Goal: Information Seeking & Learning: Compare options

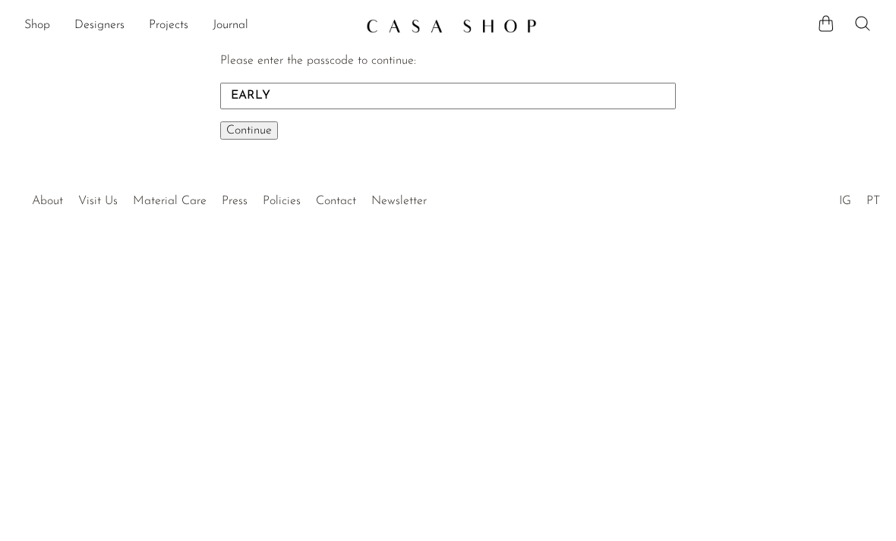
type input "EARLY"
click at [271, 134] on span "Continue" at bounding box center [249, 130] width 46 height 12
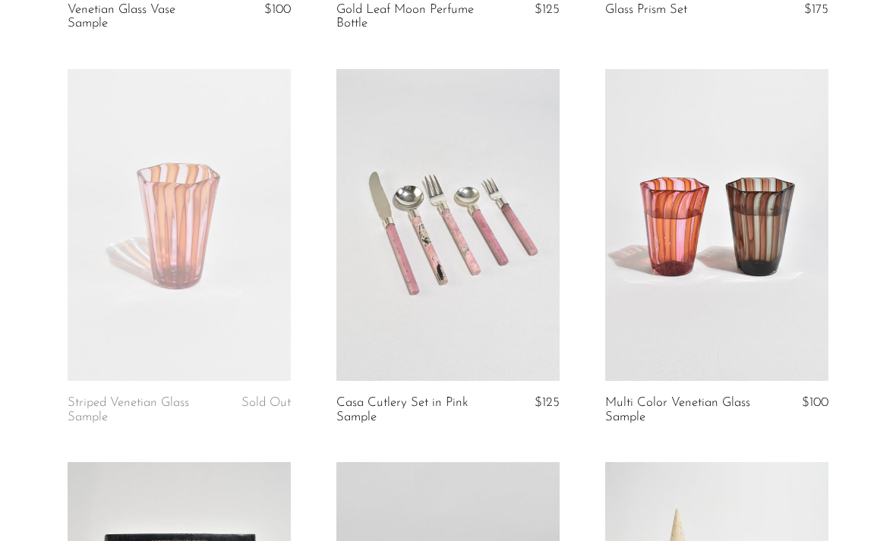
scroll to position [2027, 0]
click at [720, 284] on link at bounding box center [716, 225] width 223 height 313
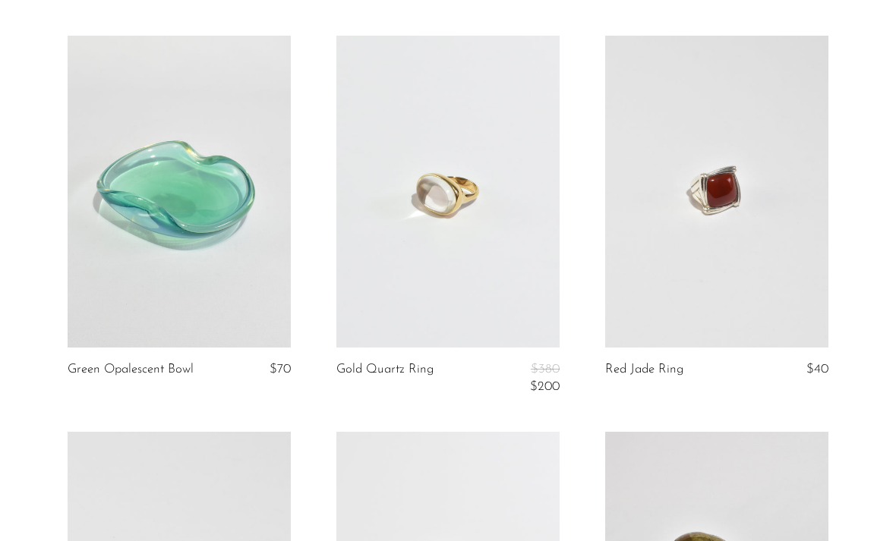
scroll to position [2861, 0]
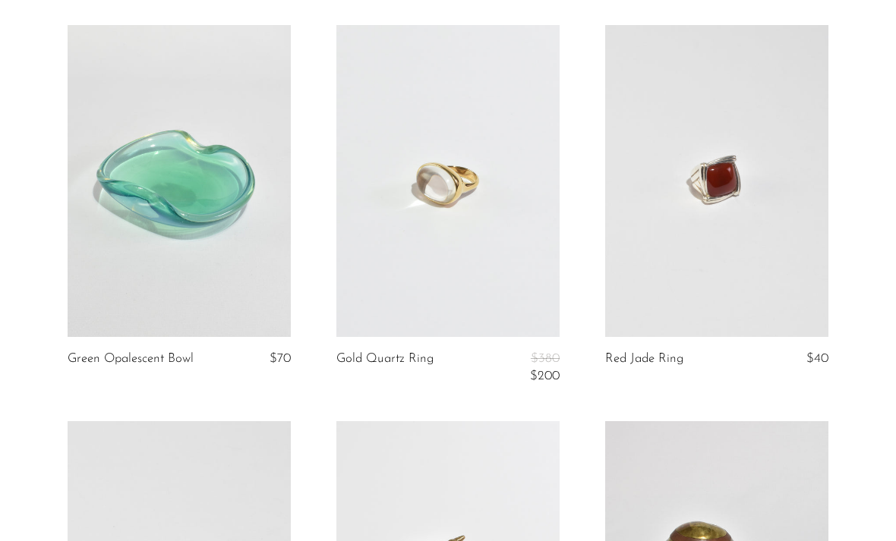
click at [478, 272] on link at bounding box center [447, 181] width 223 height 313
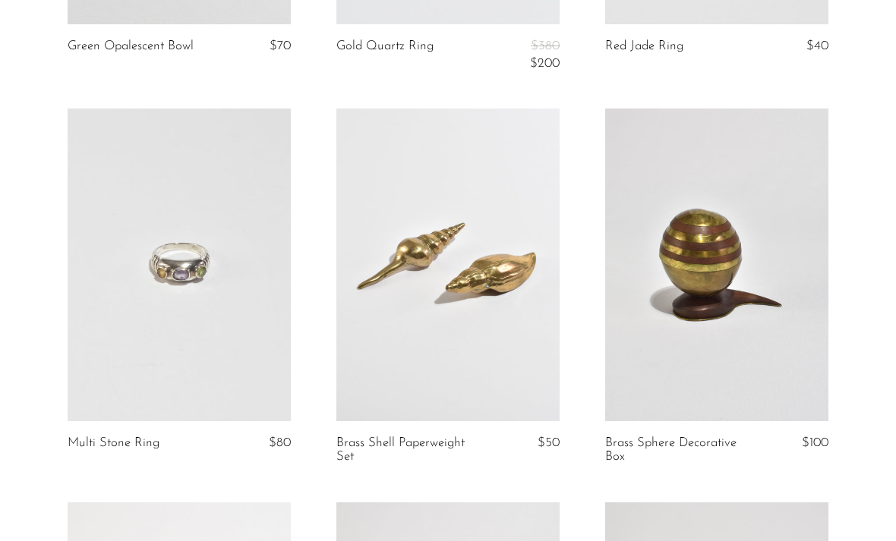
scroll to position [3175, 0]
click at [242, 361] on link at bounding box center [179, 264] width 223 height 313
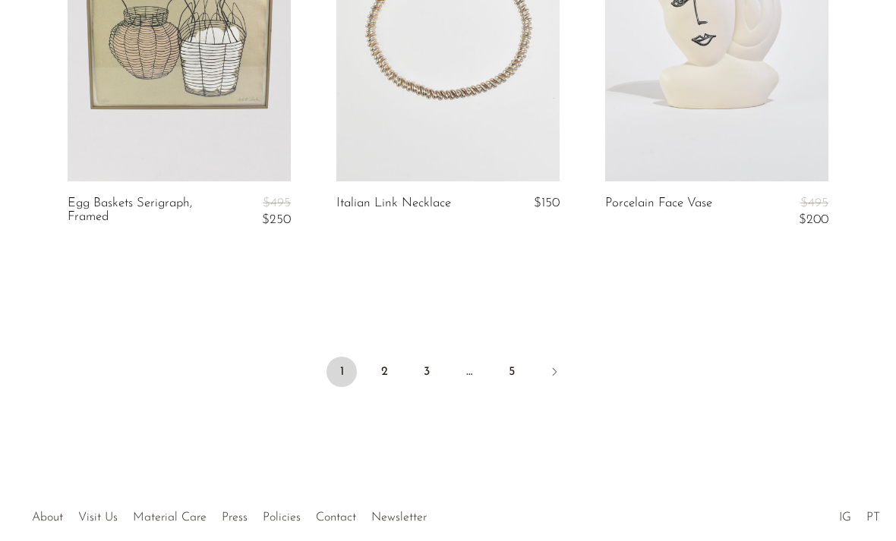
scroll to position [4621, 0]
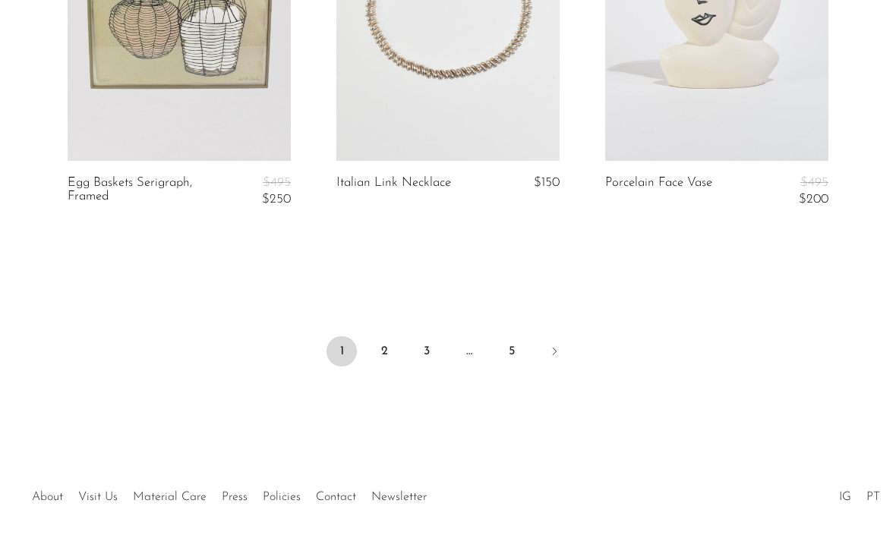
click at [387, 336] on link "2" at bounding box center [384, 351] width 30 height 30
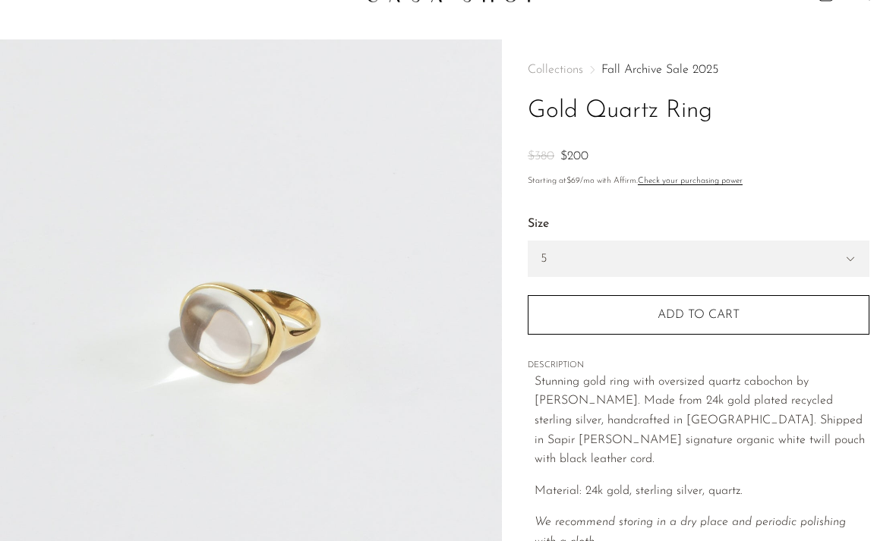
scroll to position [31, 0]
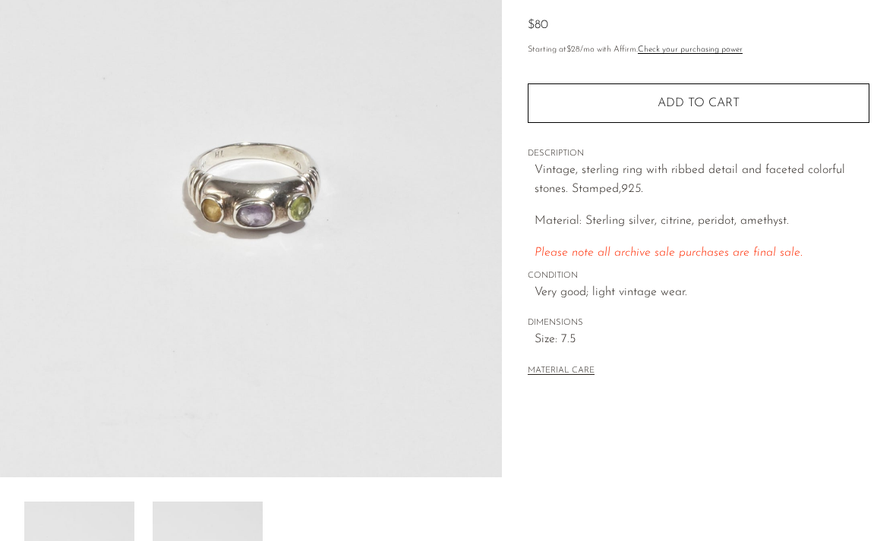
scroll to position [194, 0]
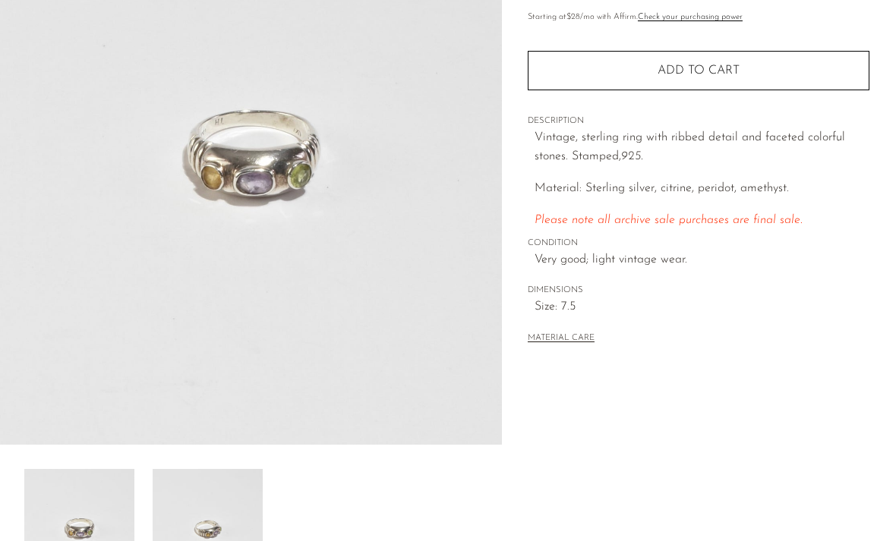
click at [212, 540] on img at bounding box center [208, 529] width 110 height 121
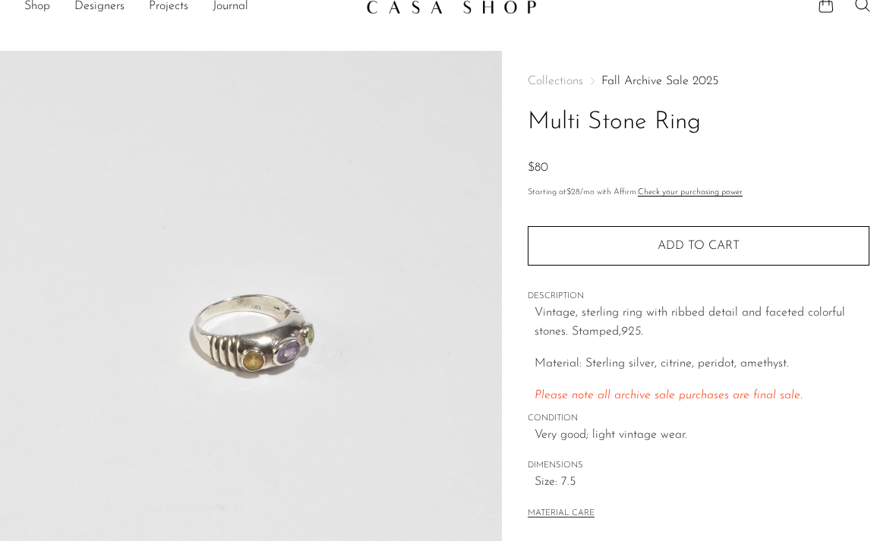
scroll to position [0, 0]
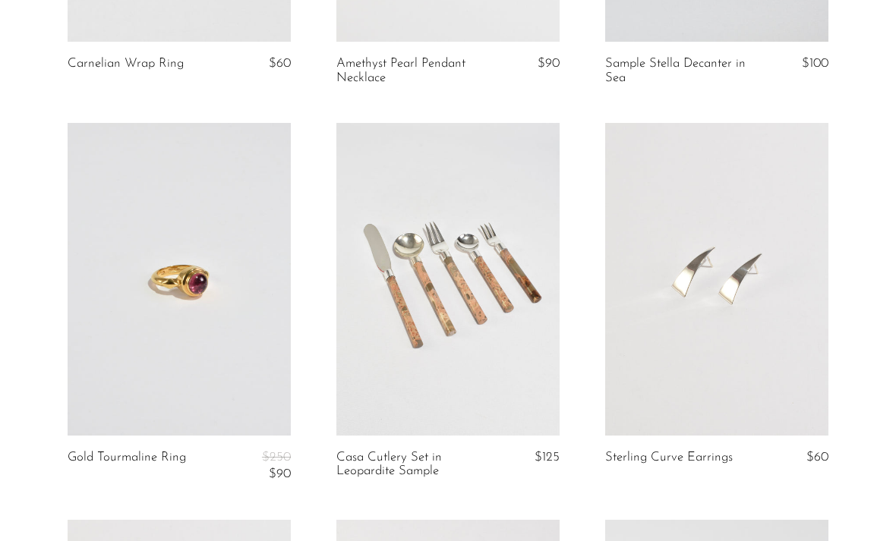
scroll to position [1201, 0]
click at [253, 356] on link at bounding box center [179, 278] width 223 height 313
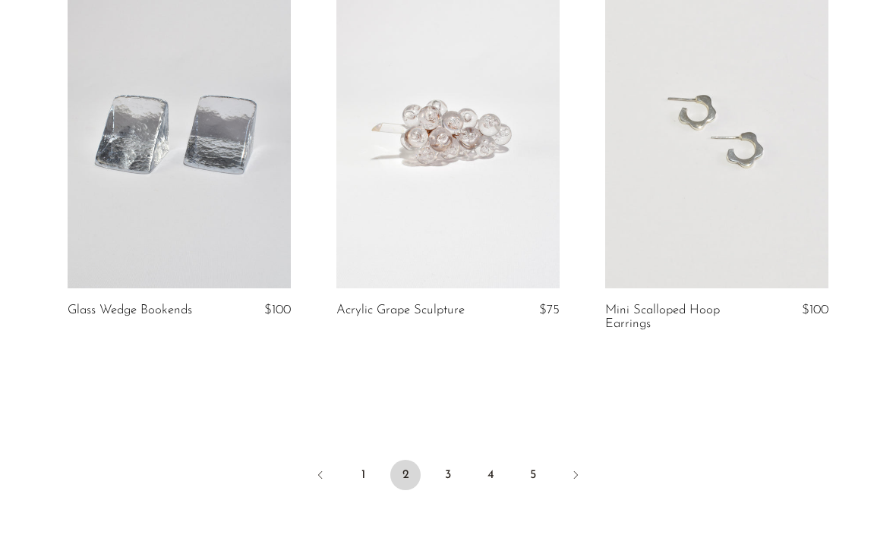
scroll to position [4477, 0]
click at [450, 477] on link "3" at bounding box center [448, 474] width 30 height 30
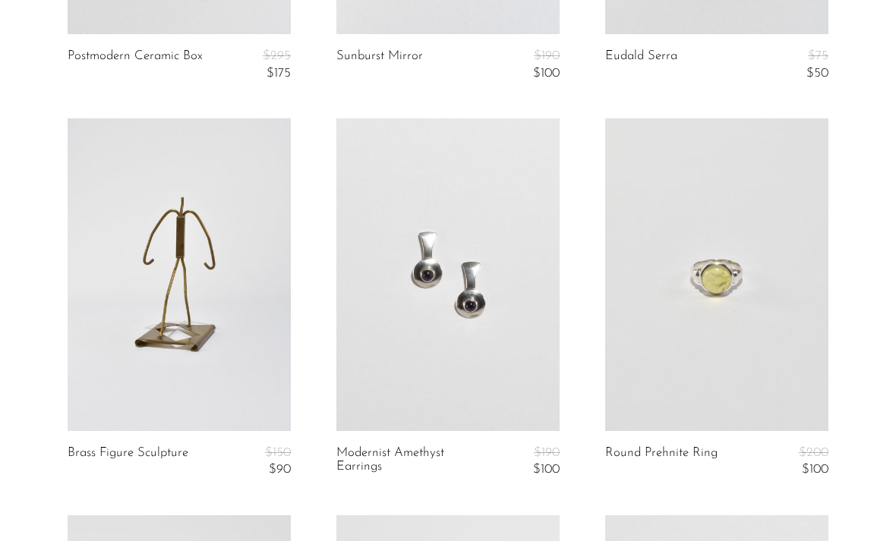
scroll to position [420, 0]
click at [721, 303] on link at bounding box center [716, 272] width 223 height 313
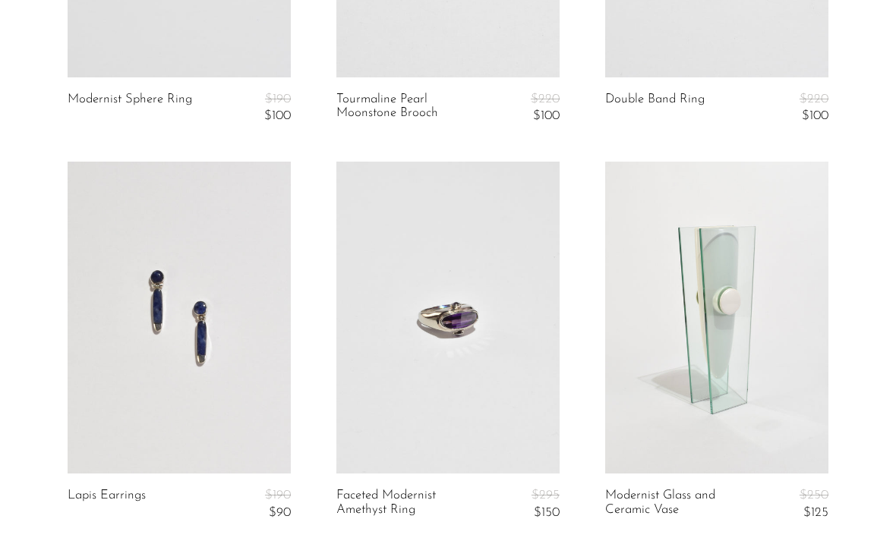
scroll to position [1564, 0]
click at [476, 322] on link at bounding box center [447, 318] width 223 height 313
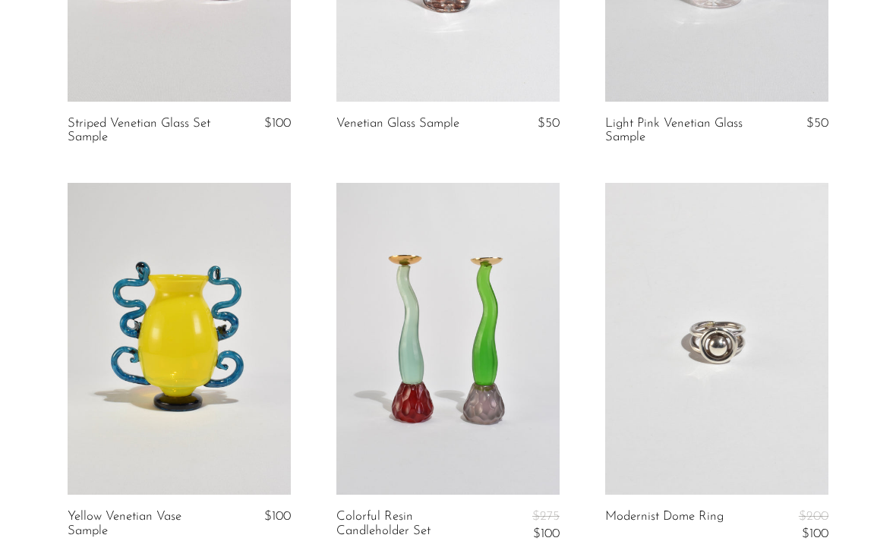
scroll to position [2335, 0]
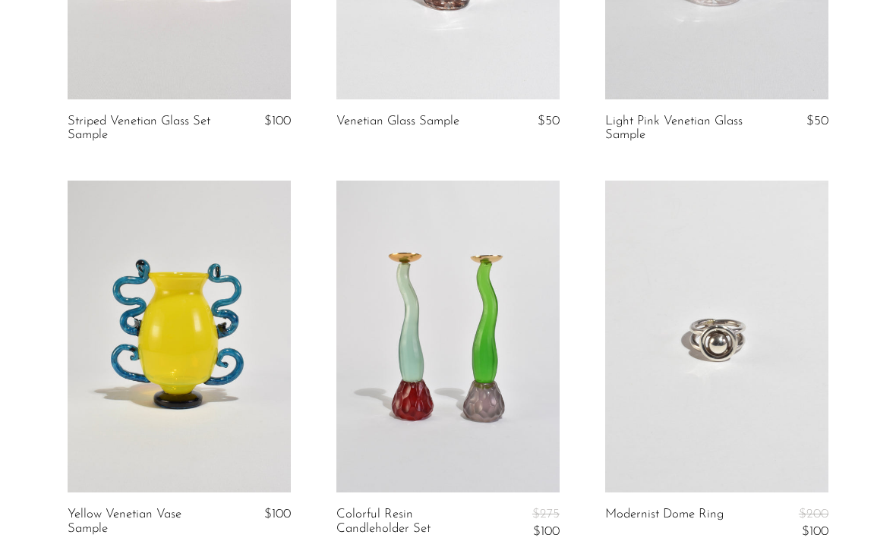
click at [747, 335] on link at bounding box center [716, 337] width 223 height 313
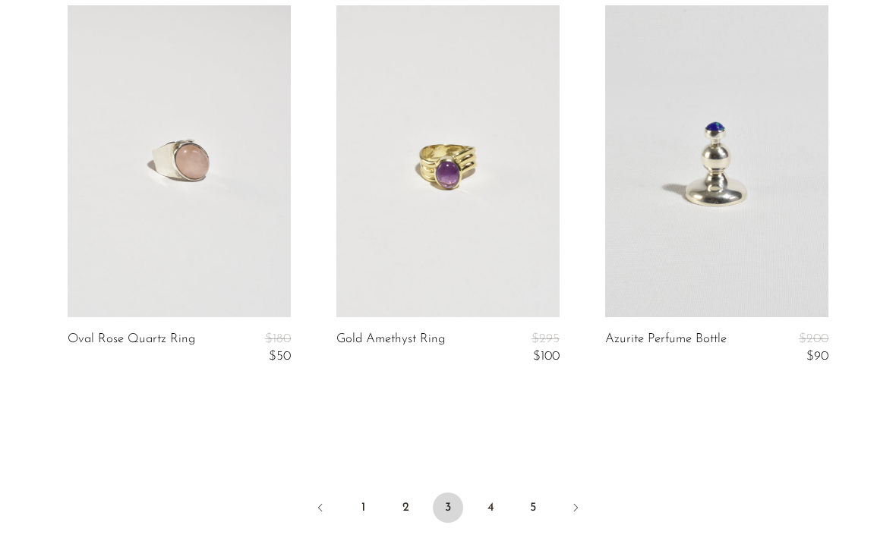
scroll to position [4493, 0]
click at [493, 494] on link "4" at bounding box center [490, 508] width 30 height 30
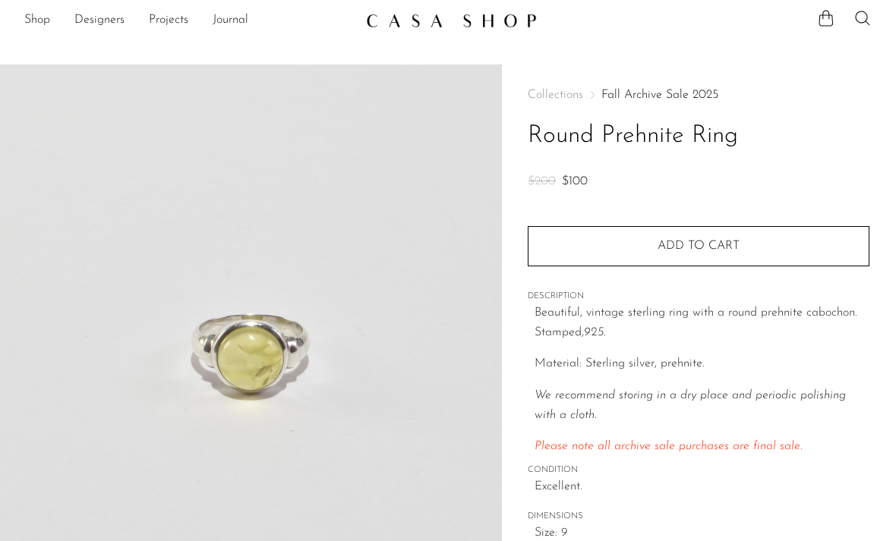
scroll to position [10, 0]
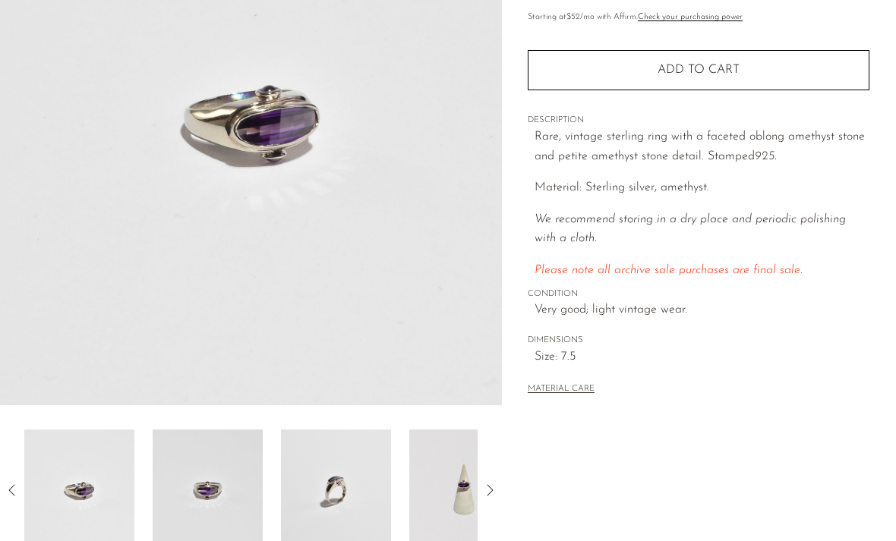
scroll to position [234, 0]
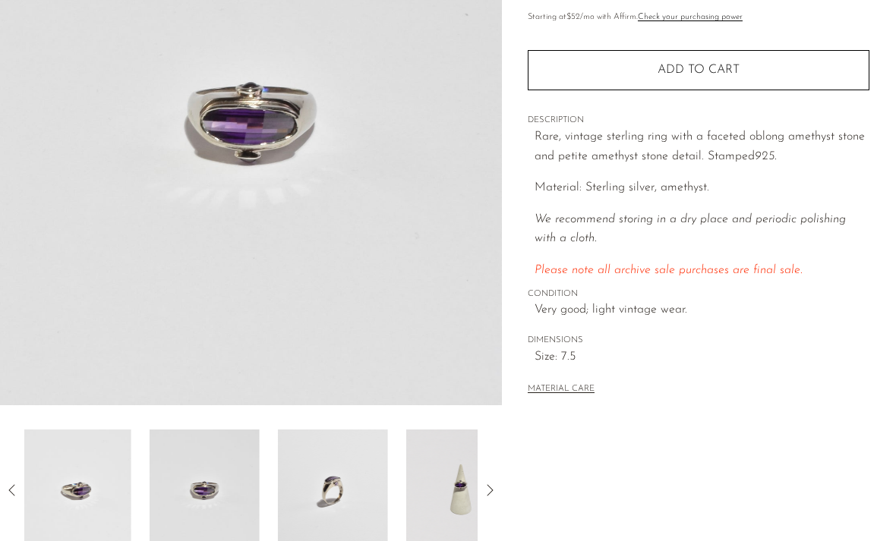
click at [213, 488] on img at bounding box center [205, 490] width 110 height 121
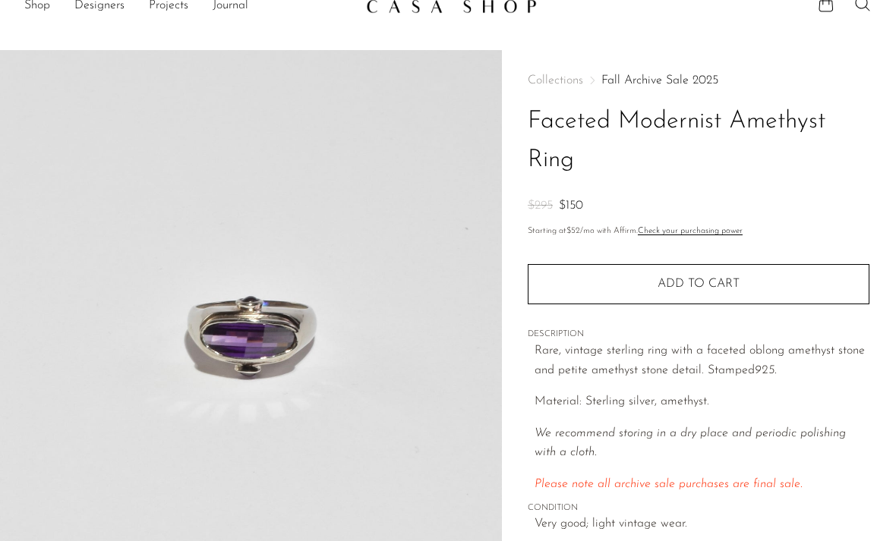
scroll to position [0, 0]
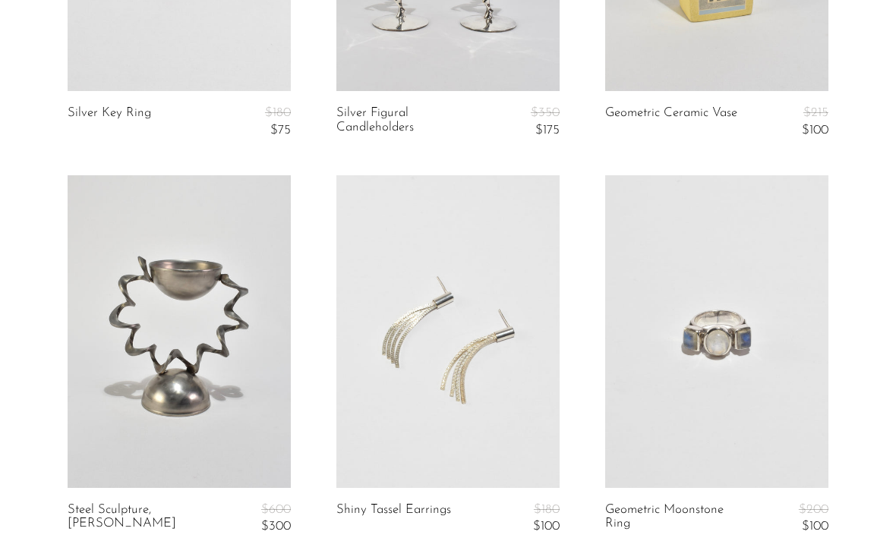
scroll to position [361, 0]
click at [732, 335] on link at bounding box center [716, 331] width 223 height 313
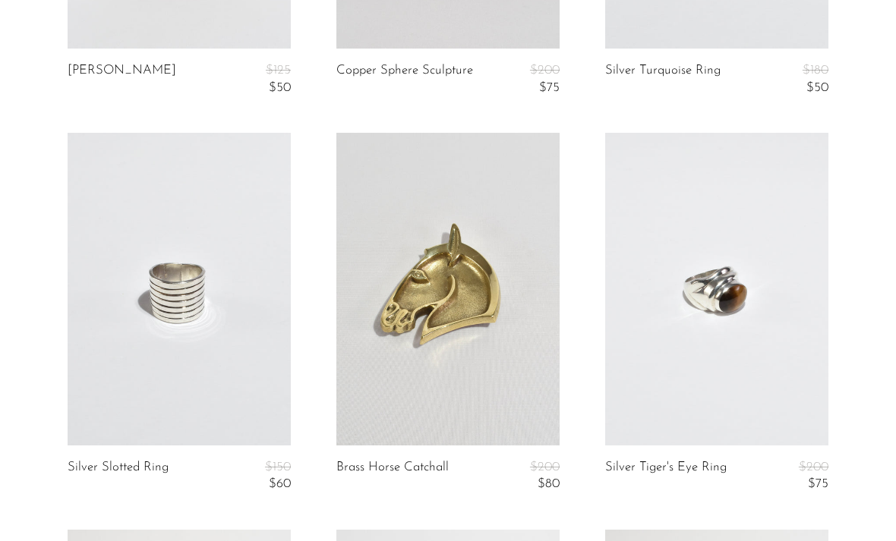
scroll to position [1604, 0]
click at [729, 324] on link at bounding box center [716, 289] width 223 height 313
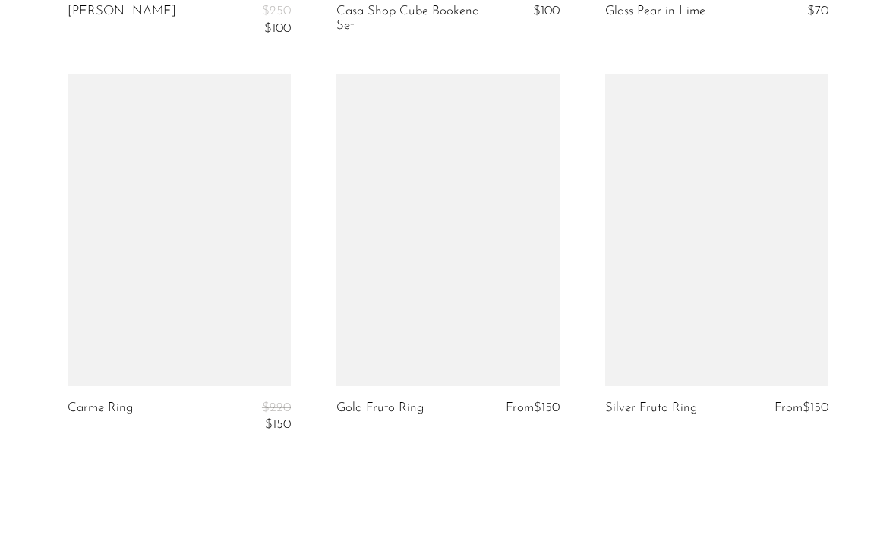
scroll to position [4444, 0]
